Goal: Task Accomplishment & Management: Use online tool/utility

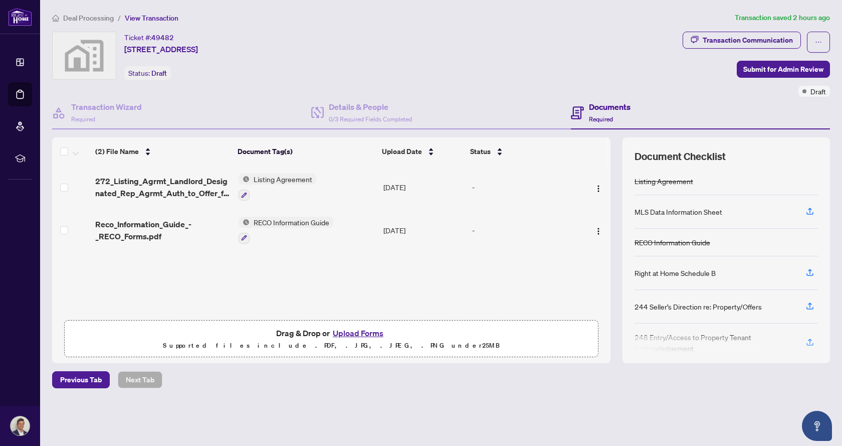
click at [89, 23] on div "Deal Processing / View Transaction Transaction saved 2 hours ago Ticket #: 4948…" at bounding box center [441, 217] width 786 height 411
click at [89, 19] on span "Deal Processing" at bounding box center [88, 18] width 51 height 9
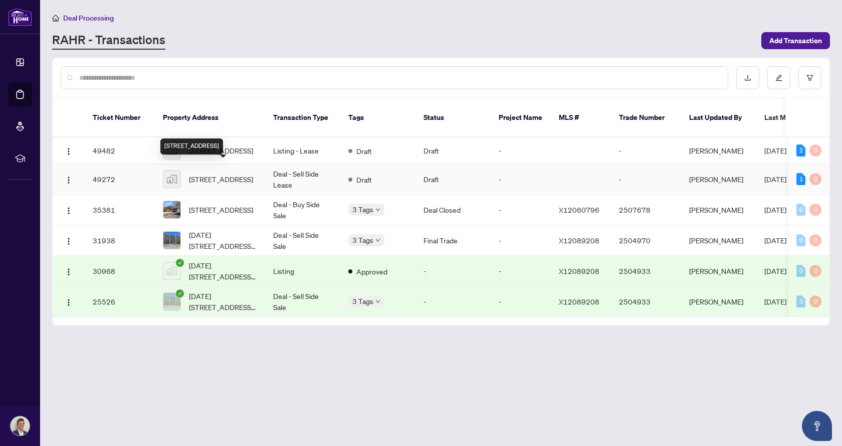
click at [213, 173] on span "[STREET_ADDRESS]" at bounding box center [221, 178] width 64 height 11
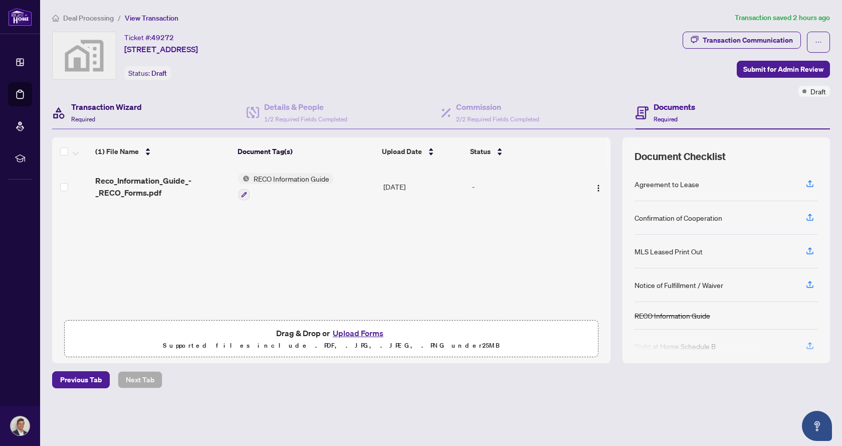
click at [118, 110] on h4 "Transaction Wizard" at bounding box center [106, 107] width 71 height 12
